Goal: Transaction & Acquisition: Obtain resource

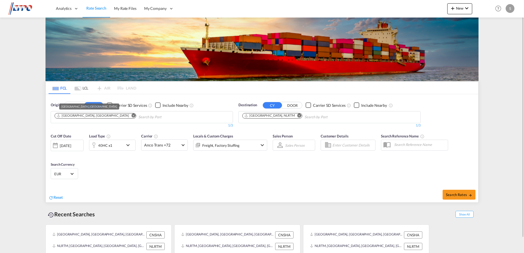
click at [82, 115] on div "[GEOGRAPHIC_DATA], [GEOGRAPHIC_DATA]" at bounding box center [93, 116] width 72 height 5
click at [128, 117] on button "Remove" at bounding box center [132, 116] width 8 height 5
click at [91, 117] on input "Chips input." at bounding box center [81, 117] width 52 height 9
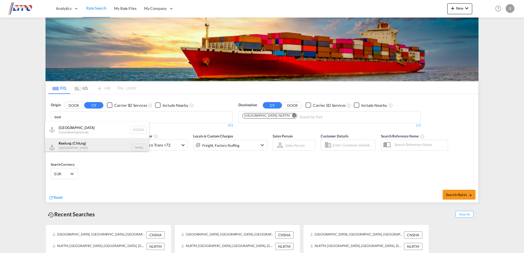
type input "keel"
click at [78, 143] on div "[PERSON_NAME] ([GEOGRAPHIC_DATA]) [GEOGRAPHIC_DATA], Province of [GEOGRAPHIC_DA…" at bounding box center [97, 147] width 104 height 19
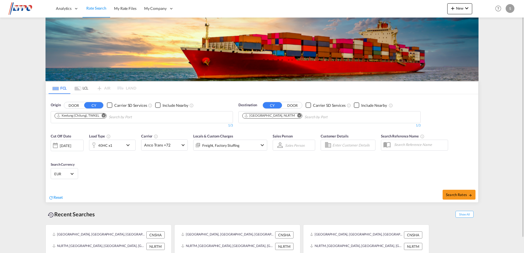
click at [71, 148] on div "[DATE]" at bounding box center [65, 145] width 11 height 5
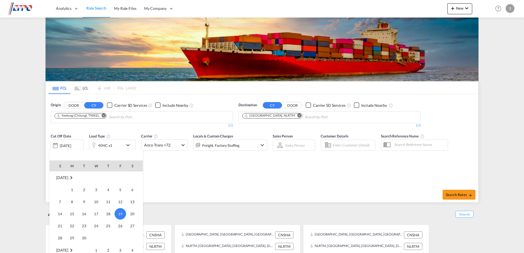
scroll to position [245, 0]
click at [107, 222] on span "2" at bounding box center [108, 223] width 11 height 11
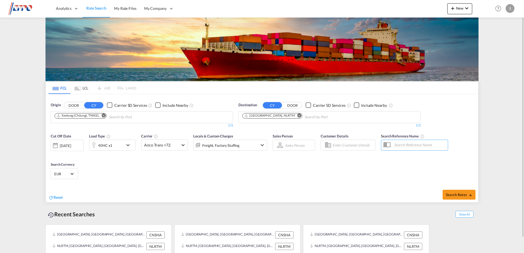
click at [129, 148] on md-icon "icon-chevron-down" at bounding box center [129, 145] width 9 height 7
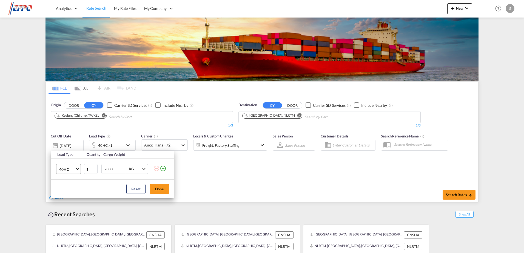
click at [71, 172] on md-select-value "40HC" at bounding box center [70, 169] width 22 height 9
click at [69, 146] on md-option "20GP" at bounding box center [73, 143] width 37 height 13
click at [159, 186] on button "Done" at bounding box center [159, 189] width 19 height 10
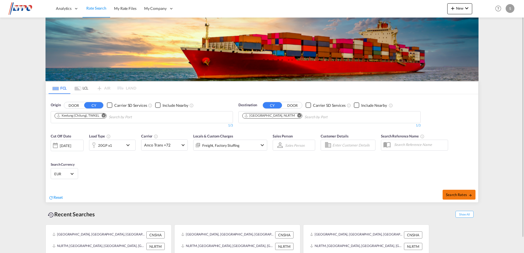
click at [461, 196] on span "Search Rates" at bounding box center [459, 195] width 26 height 4
type input "TWKEL to NLRTM / [DATE]"
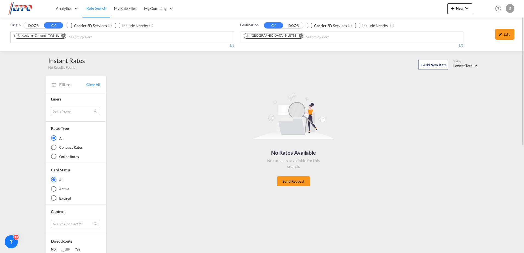
click at [64, 36] on md-icon "Remove" at bounding box center [63, 36] width 4 height 4
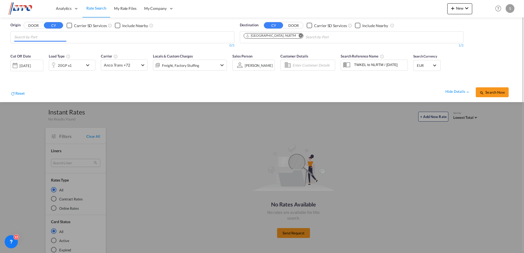
click at [65, 38] on body "Analytics Dashboard Reports Rate Search My Rate Files My Company" at bounding box center [262, 126] width 524 height 253
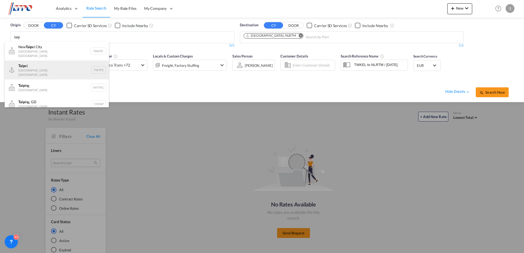
type input "taip"
click at [37, 68] on div "Taip ei [GEOGRAPHIC_DATA], Province of [GEOGRAPHIC_DATA] TWTPE" at bounding box center [57, 70] width 104 height 19
click at [37, 68] on body "Analytics Dashboard Reports Rate Search My Rate Files My Company" at bounding box center [262, 126] width 524 height 253
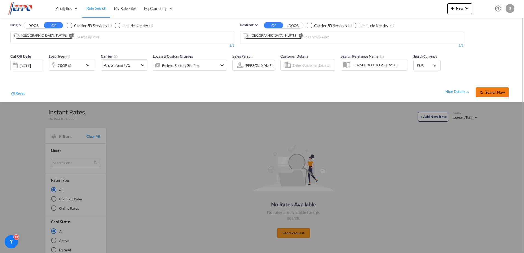
click at [493, 95] on button "Search Now" at bounding box center [492, 92] width 33 height 10
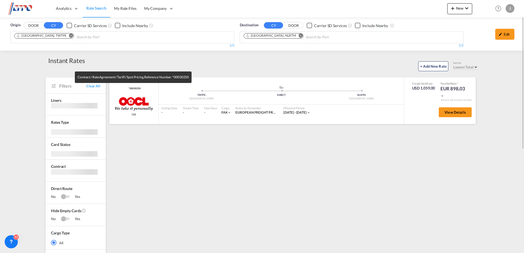
click at [131, 88] on span "*00030250" at bounding box center [133, 89] width 13 height 4
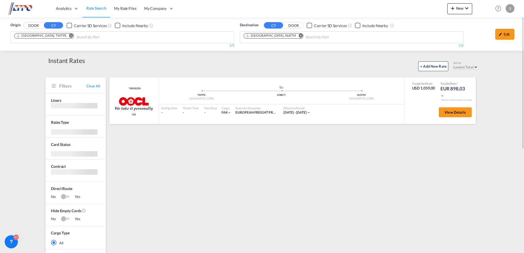
copy span "00030250"
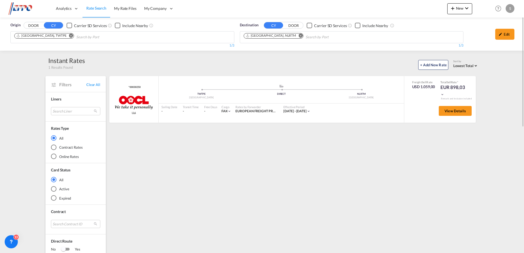
click at [254, 68] on div "+ Add New Rate Sort by Lowest Total Lowest Freight Lowest Total Fastest Transit…" at bounding box center [282, 64] width 394 height 12
